Goal: Task Accomplishment & Management: Complete application form

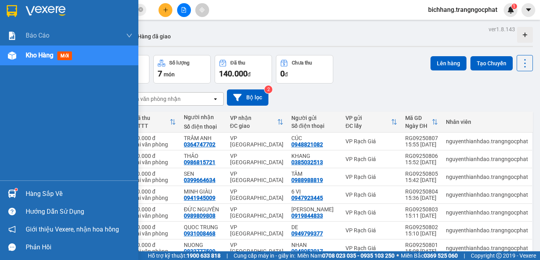
scroll to position [38, 0]
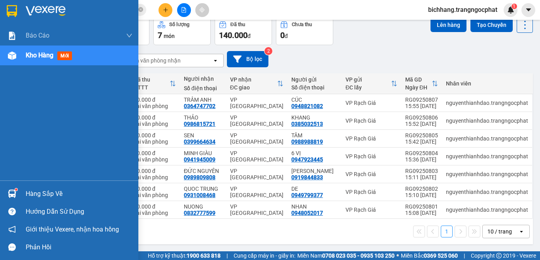
click at [53, 197] on div "Hàng sắp về" at bounding box center [79, 194] width 107 height 12
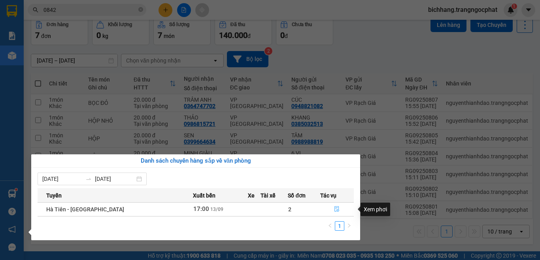
click at [334, 209] on icon "file-done" at bounding box center [337, 209] width 6 height 6
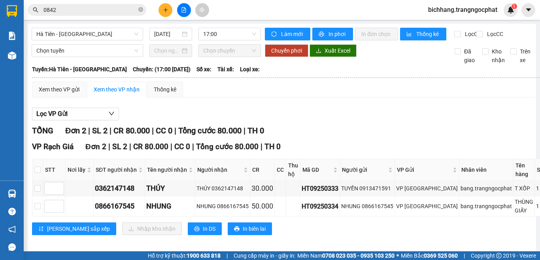
click at [164, 11] on icon "plus" at bounding box center [166, 10] width 6 height 6
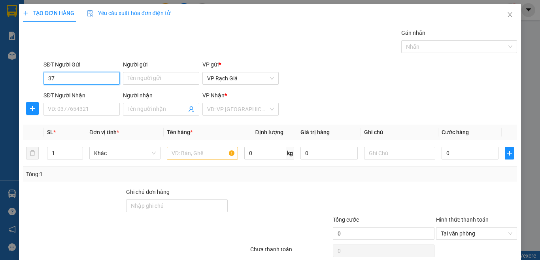
type input "3"
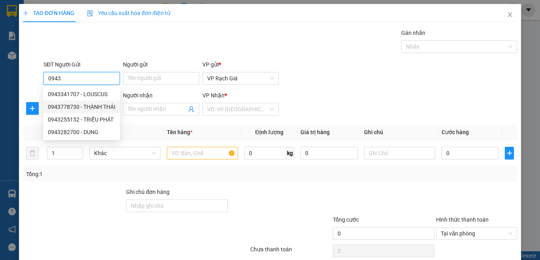
click at [90, 105] on div "0943778730 - THÀNH THÁI" at bounding box center [82, 106] width 68 height 9
type input "0943778730"
type input "THÀNH THÁI"
type input "0365542558"
type input "NGOAN"
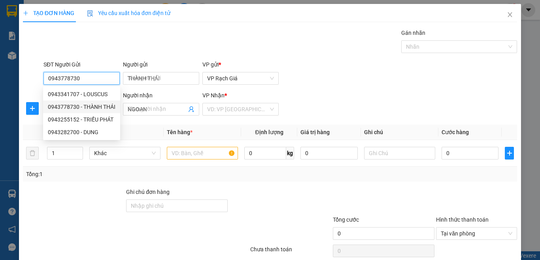
type input "20.000"
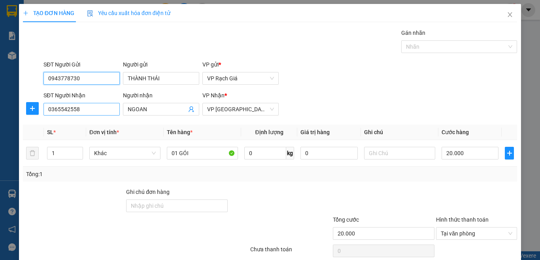
type input "0943778730"
click at [88, 110] on input "0365542558" at bounding box center [81, 109] width 76 height 13
type input "0944646849"
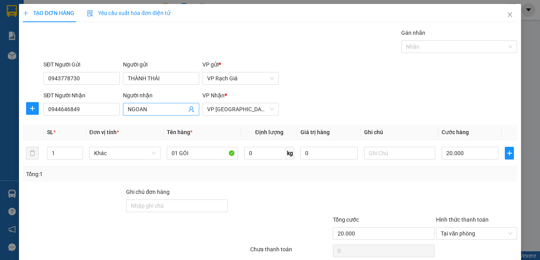
click at [153, 108] on input "NGOAN" at bounding box center [157, 109] width 59 height 9
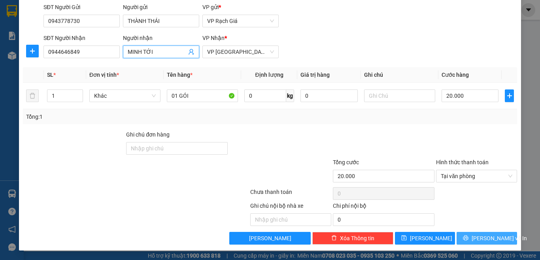
type input "MINH TỚI"
click at [481, 238] on span "[PERSON_NAME] và In" at bounding box center [498, 237] width 55 height 9
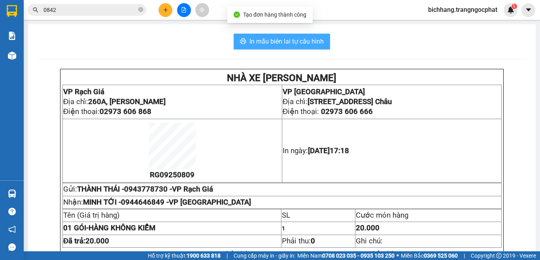
click at [314, 45] on span "In mẫu biên lai tự cấu hình" at bounding box center [286, 41] width 74 height 10
